Goal: Task Accomplishment & Management: Manage account settings

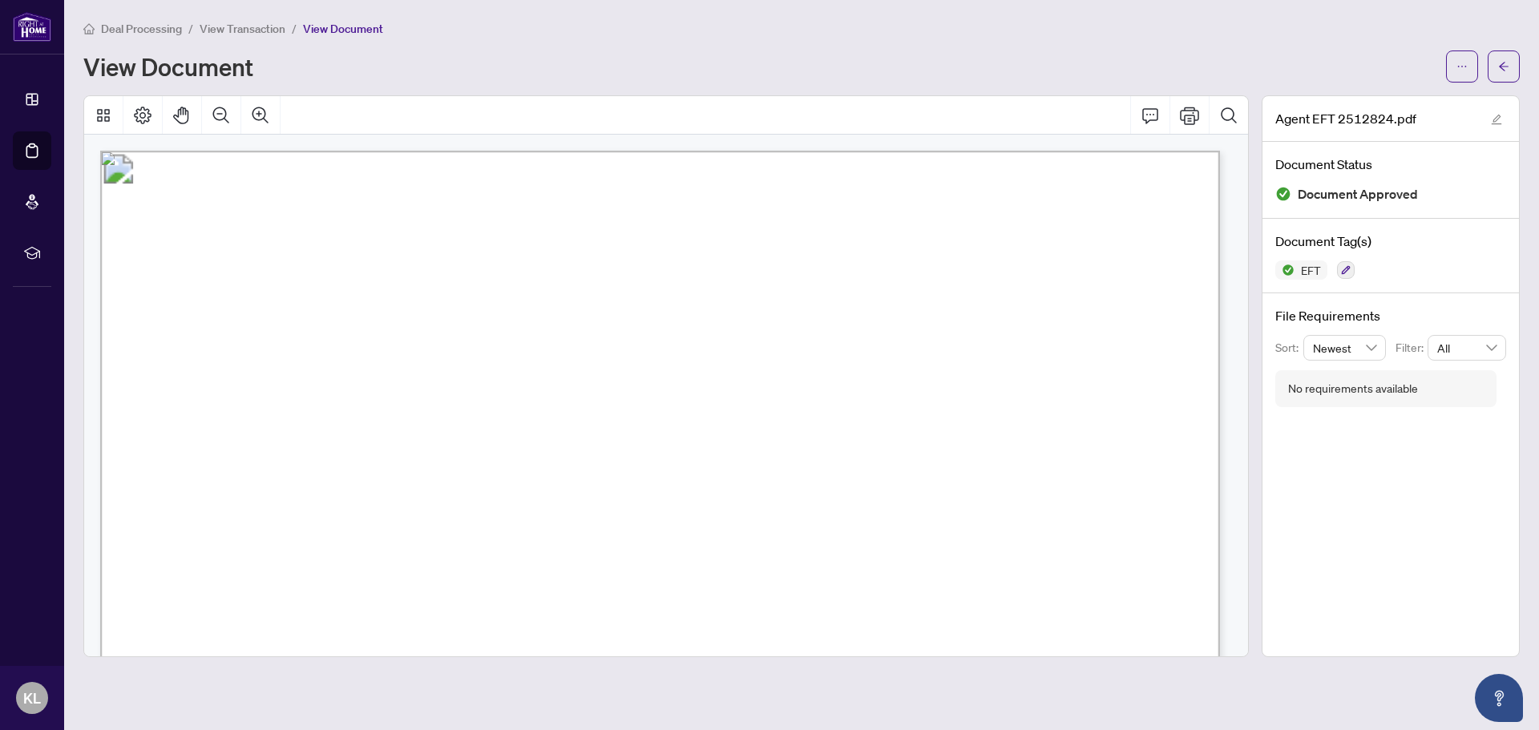
scroll to position [330, 0]
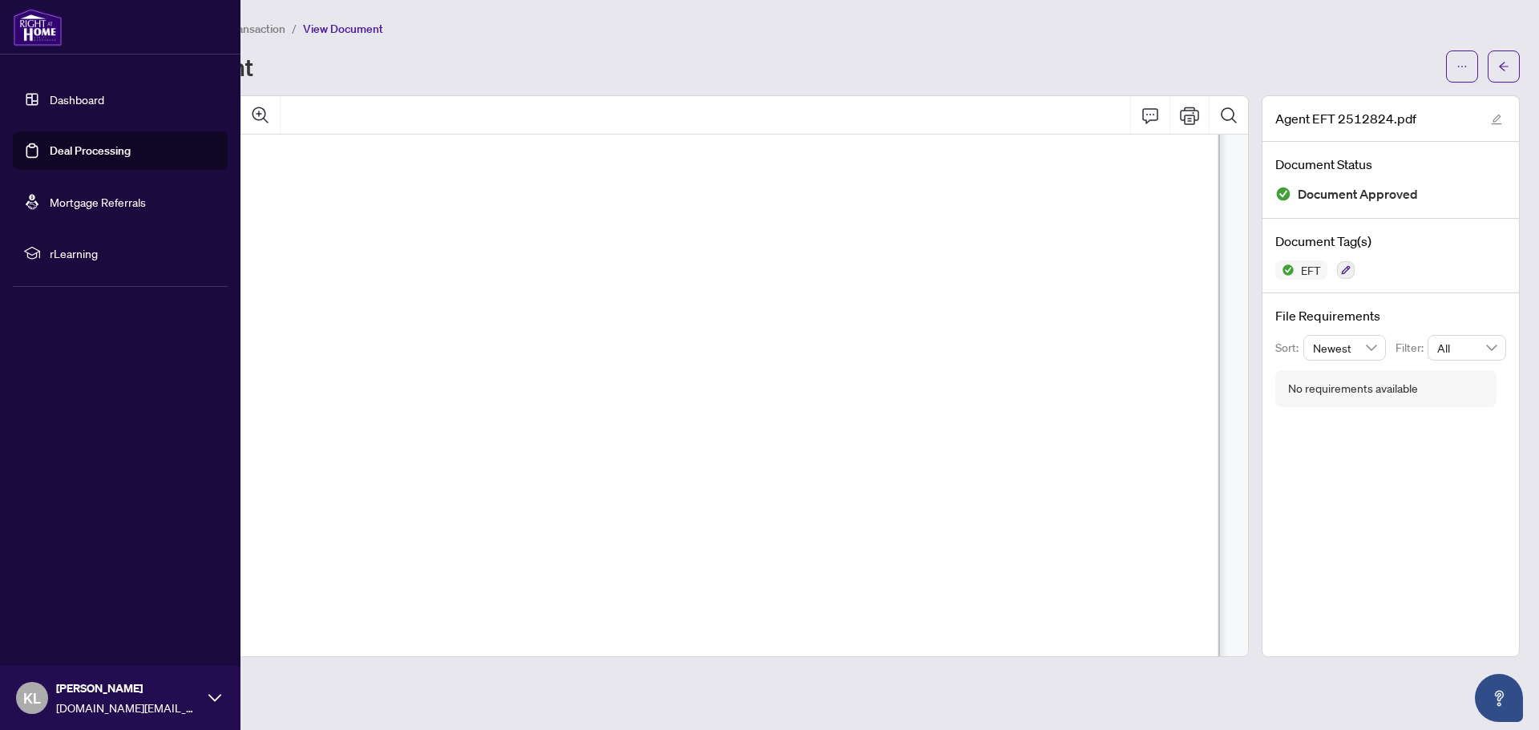
click at [74, 156] on link "Deal Processing" at bounding box center [90, 151] width 81 height 14
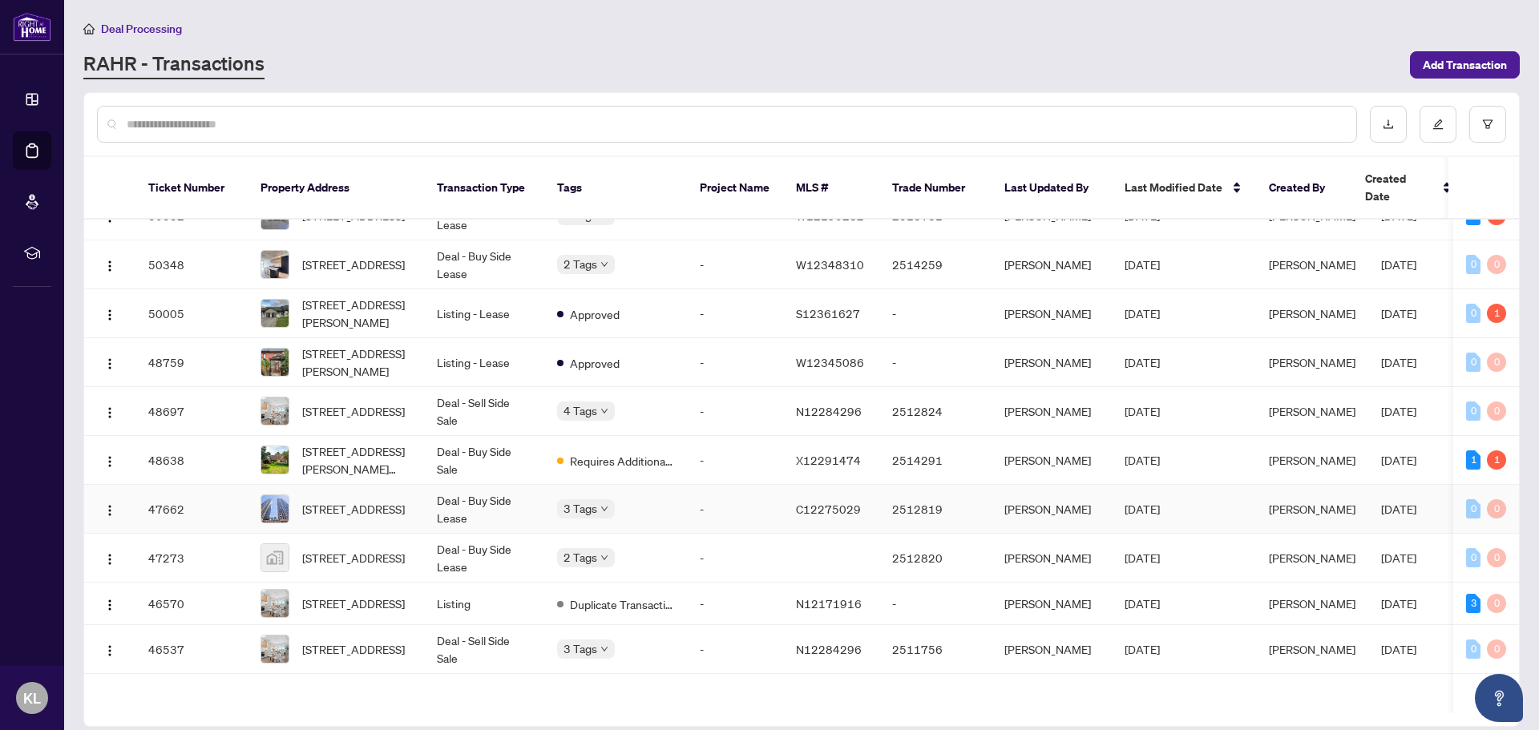
scroll to position [321, 0]
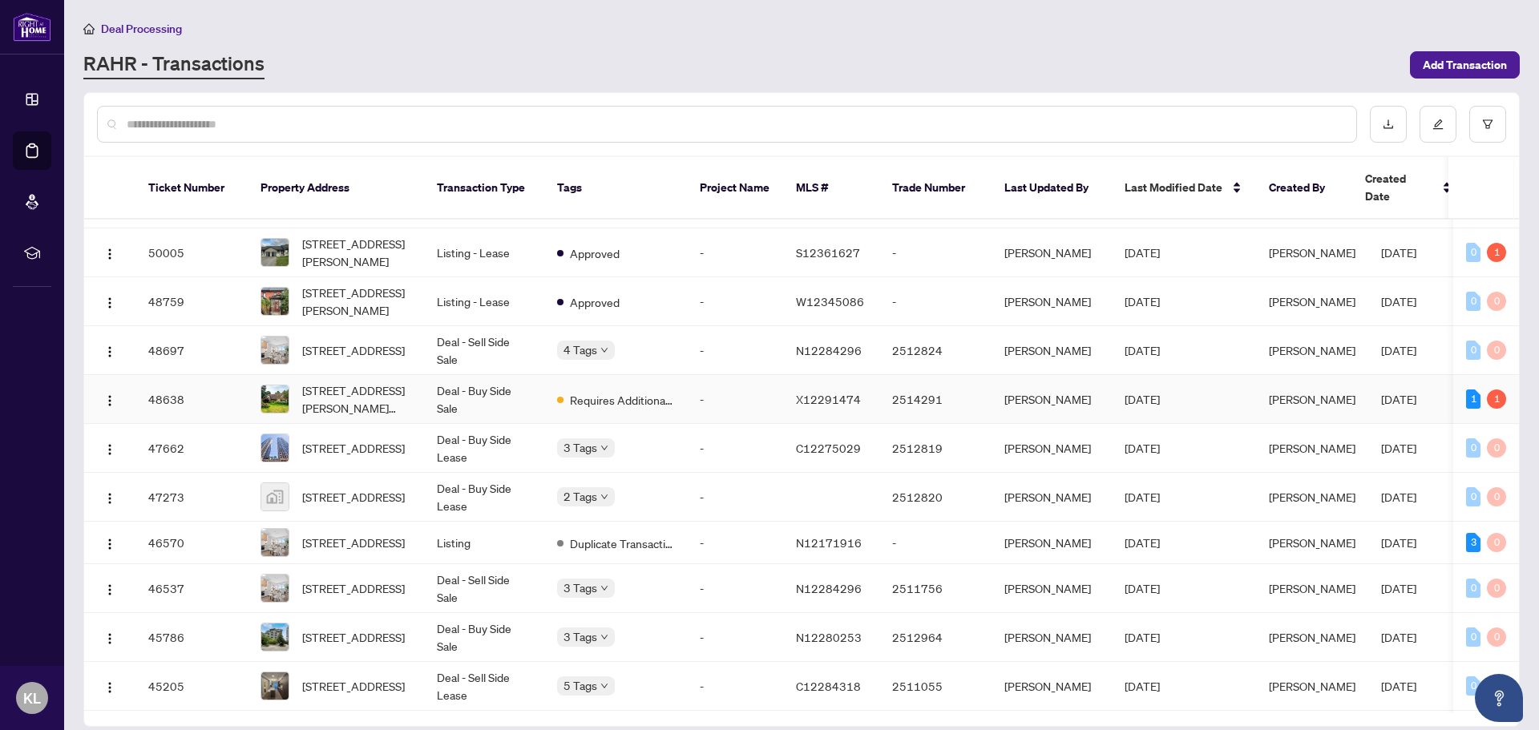
click at [682, 395] on td "Requires Additional Docs" at bounding box center [615, 399] width 143 height 49
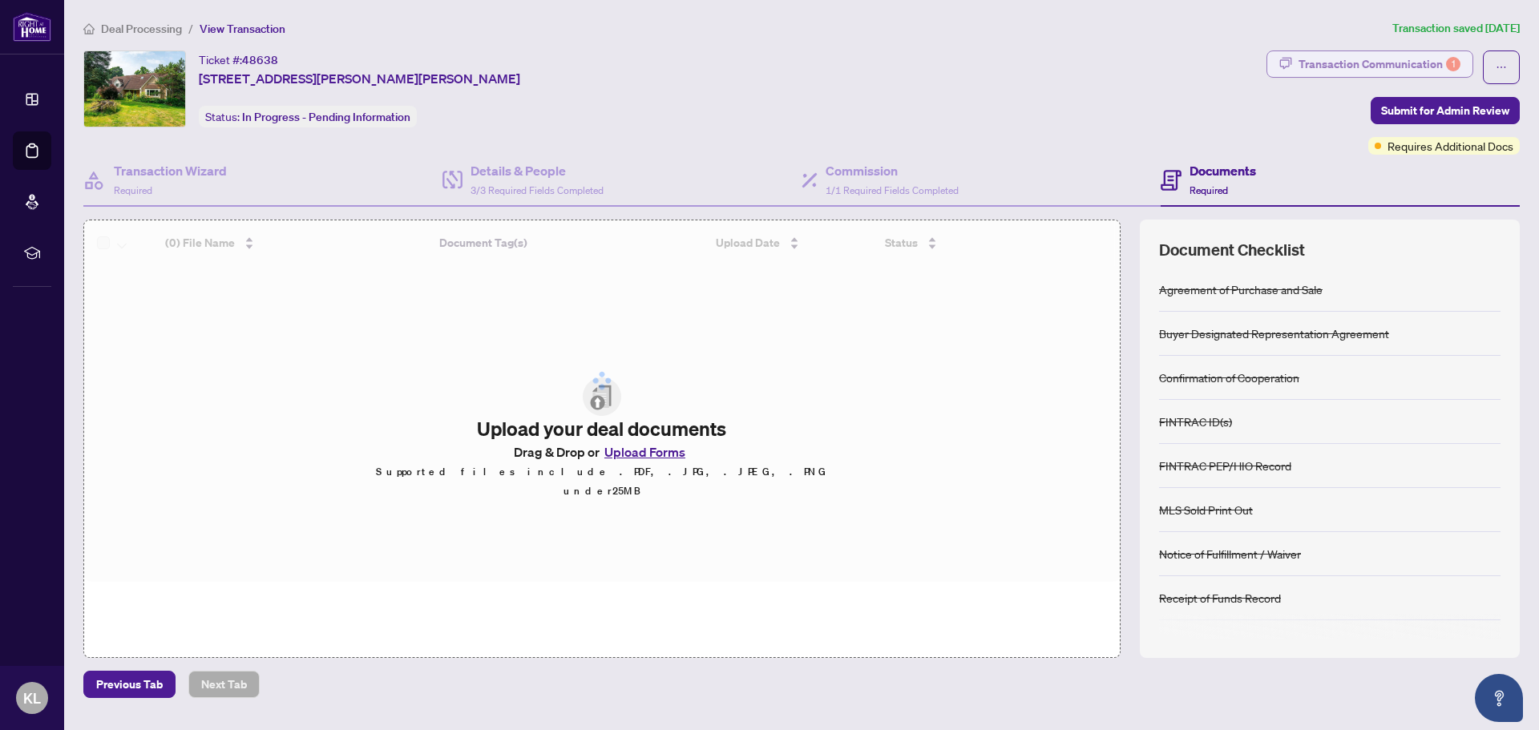
click at [1426, 65] on div "Transaction Communication 1" at bounding box center [1380, 64] width 162 height 26
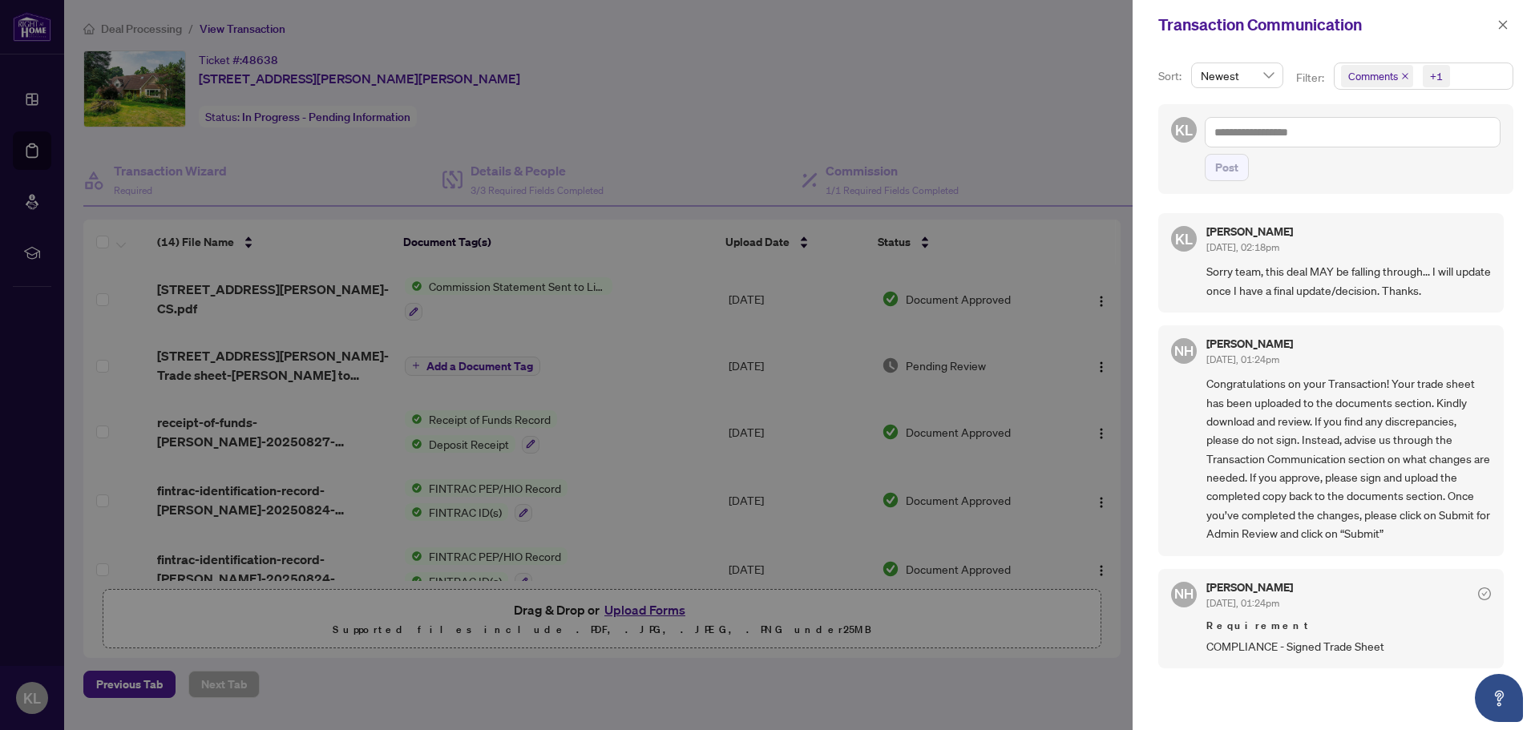
click at [715, 164] on div at bounding box center [769, 365] width 1539 height 730
click at [1497, 26] on button "button" at bounding box center [1503, 24] width 21 height 19
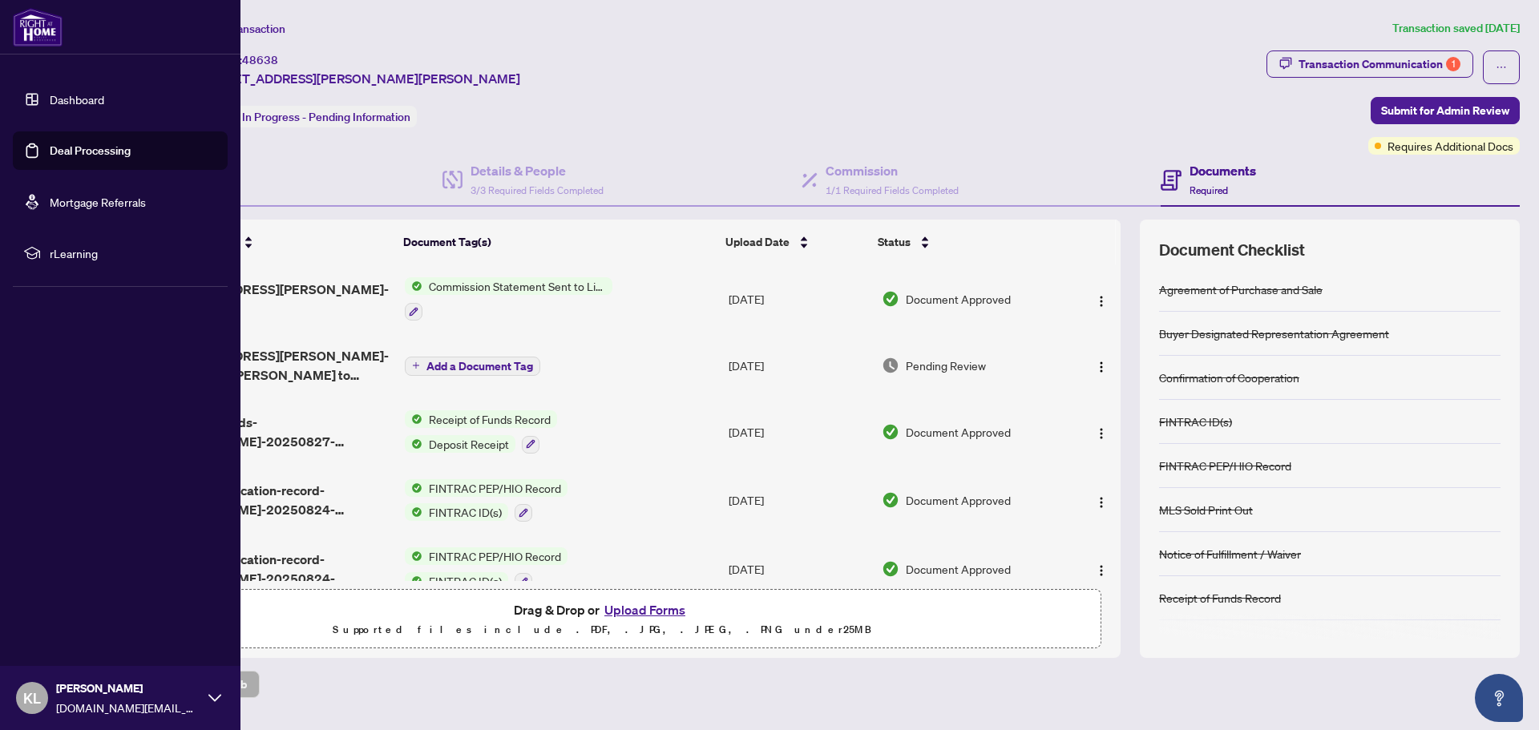
click at [50, 144] on link "Deal Processing" at bounding box center [90, 151] width 81 height 14
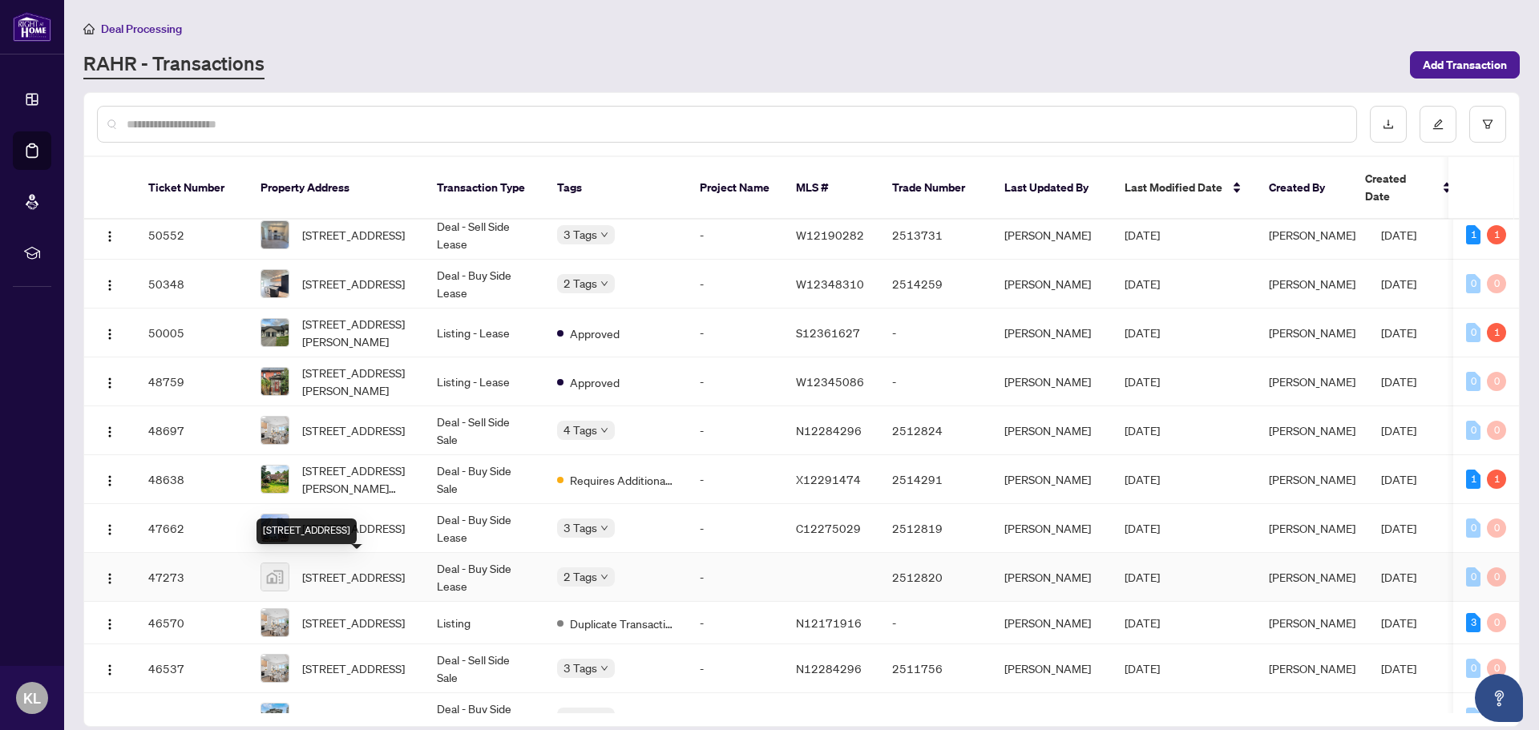
scroll to position [321, 0]
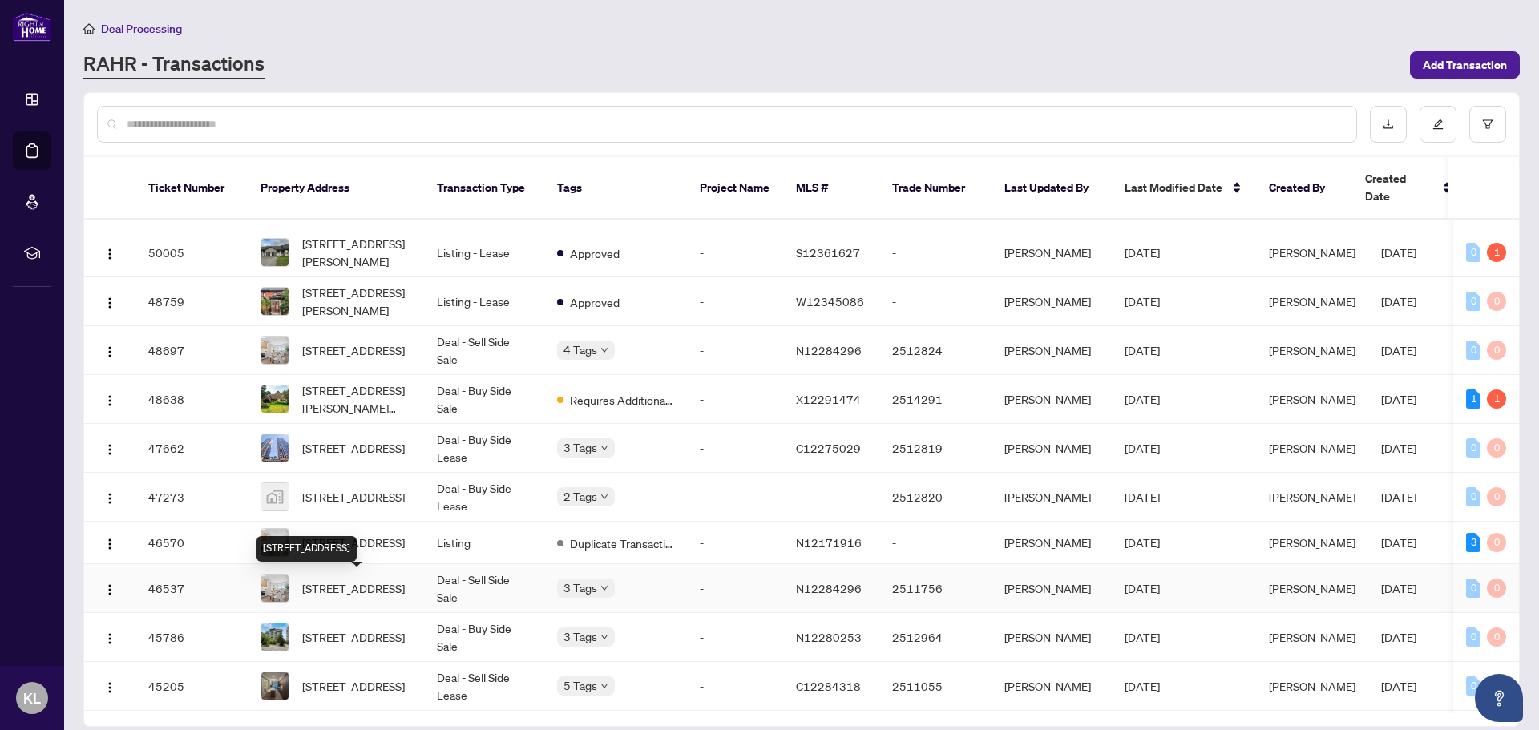
click at [353, 597] on span "[STREET_ADDRESS]" at bounding box center [353, 589] width 103 height 18
